Goal: Information Seeking & Learning: Find specific fact

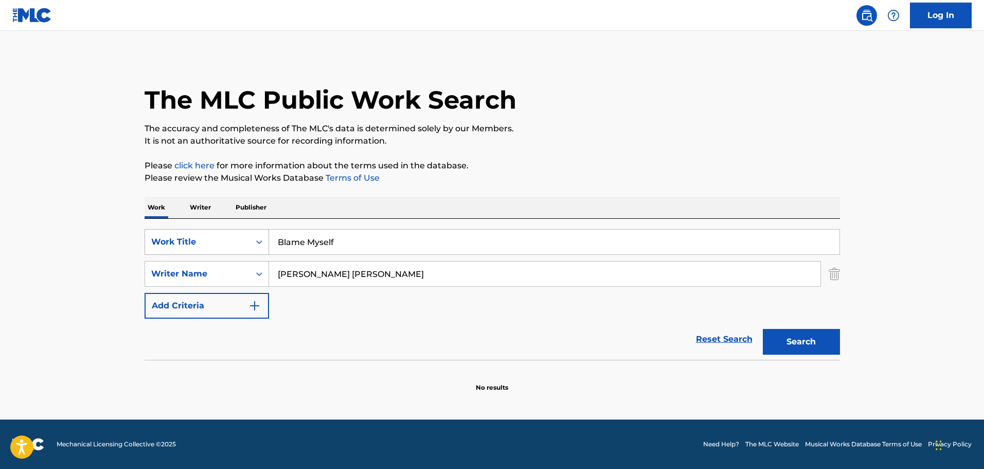
drag, startPoint x: 388, startPoint y: 236, endPoint x: 180, endPoint y: 239, distance: 207.8
click at [180, 239] on div "SearchWithCriteriab4669fa2-df7b-41c0-8b6f-f945f0da48ea Work Title Blame Myself" at bounding box center [492, 242] width 695 height 26
paste input "Give Me Strength - [PERSON_NAME]"
drag, startPoint x: 357, startPoint y: 238, endPoint x: 451, endPoint y: 239, distance: 93.6
click at [451, 239] on input "Give Me Strength - [PERSON_NAME]" at bounding box center [554, 241] width 570 height 25
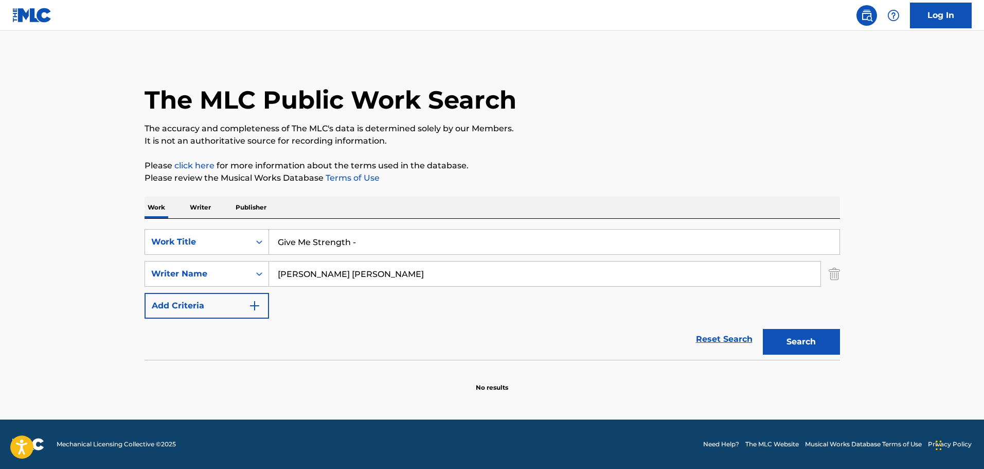
type input "Give Me Strength -"
drag, startPoint x: 426, startPoint y: 277, endPoint x: 171, endPoint y: 256, distance: 256.0
click at [171, 256] on div "SearchWithCriteriab4669fa2-df7b-41c0-8b6f-f945f0da48ea Work Title Give Me Stren…" at bounding box center [492, 273] width 695 height 89
paste input "[PERSON_NAME]"
type input "[PERSON_NAME]"
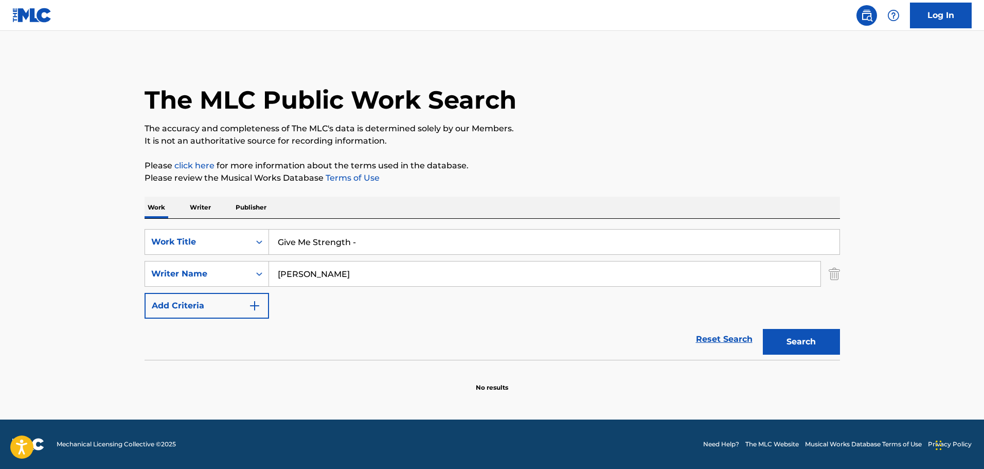
click at [363, 244] on input "Give Me Strength -" at bounding box center [554, 241] width 570 height 25
type input "Give Me Strength"
click at [763, 329] on button "Search" at bounding box center [801, 342] width 77 height 26
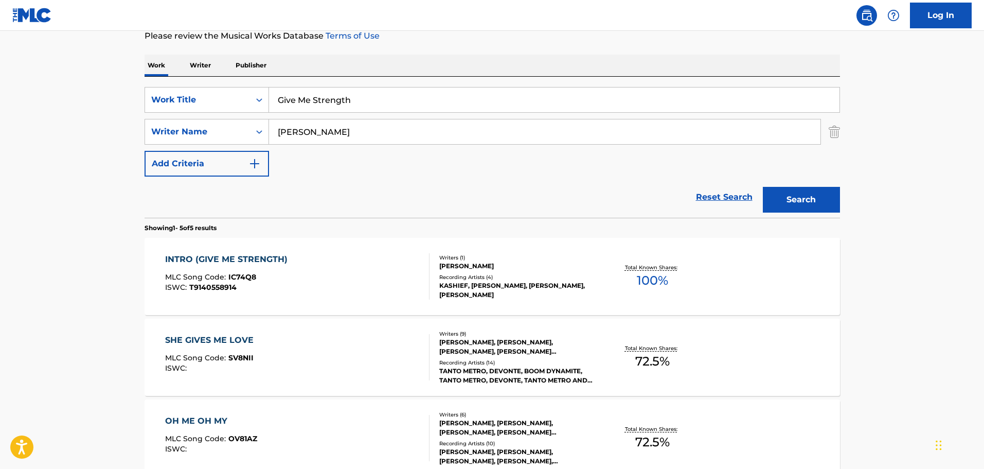
scroll to position [154, 0]
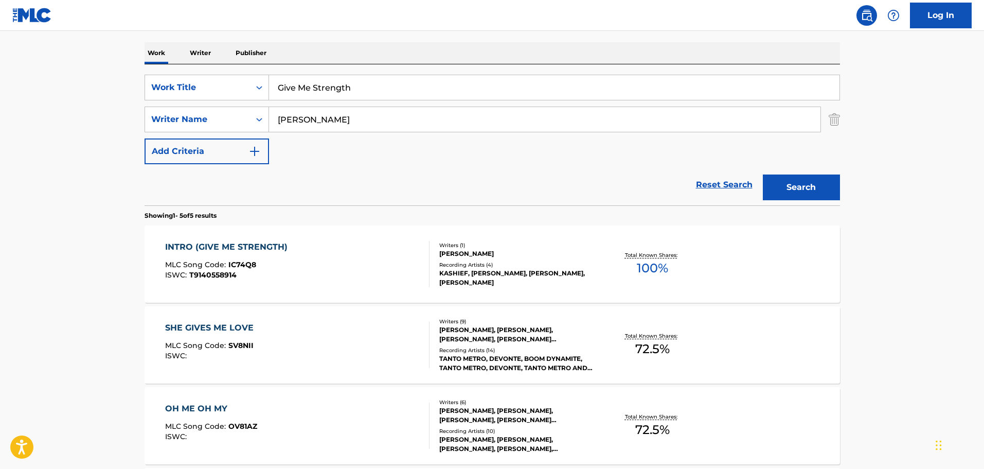
click at [451, 249] on div "[PERSON_NAME]" at bounding box center [516, 253] width 155 height 9
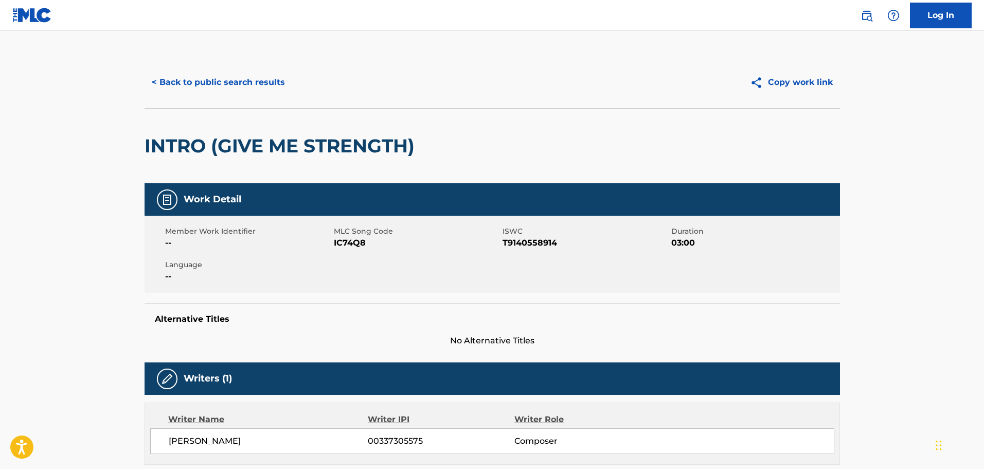
click at [722, 48] on main "< Back to public search results Copy work link INTRO (GIVE ME STRENGTH) Work De…" at bounding box center [492, 418] width 984 height 774
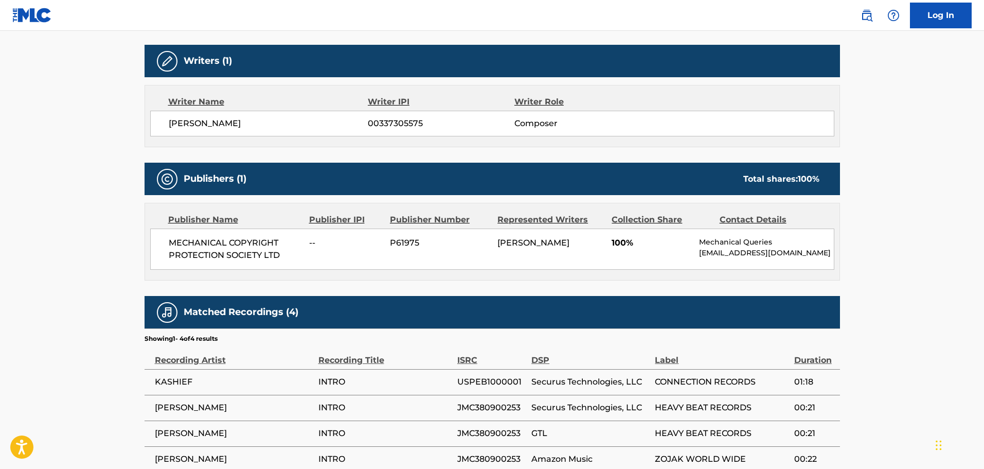
scroll to position [393, 0]
